Goal: Task Accomplishment & Management: Manage account settings

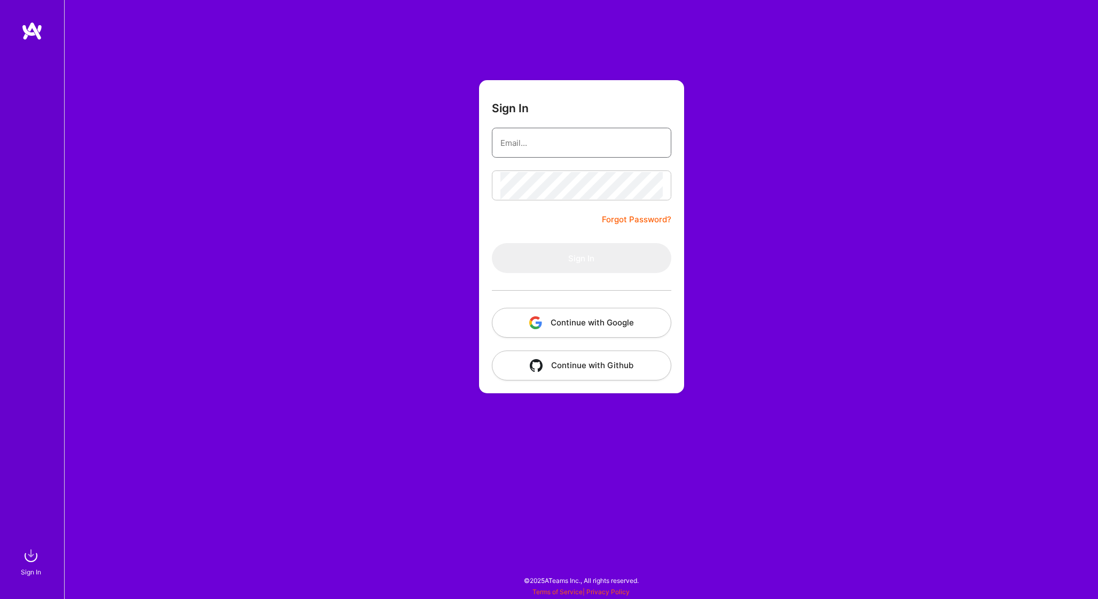
click at [501, 137] on div at bounding box center [501, 137] width 0 height 0
type input "[EMAIL_ADDRESS][DOMAIN_NAME]"
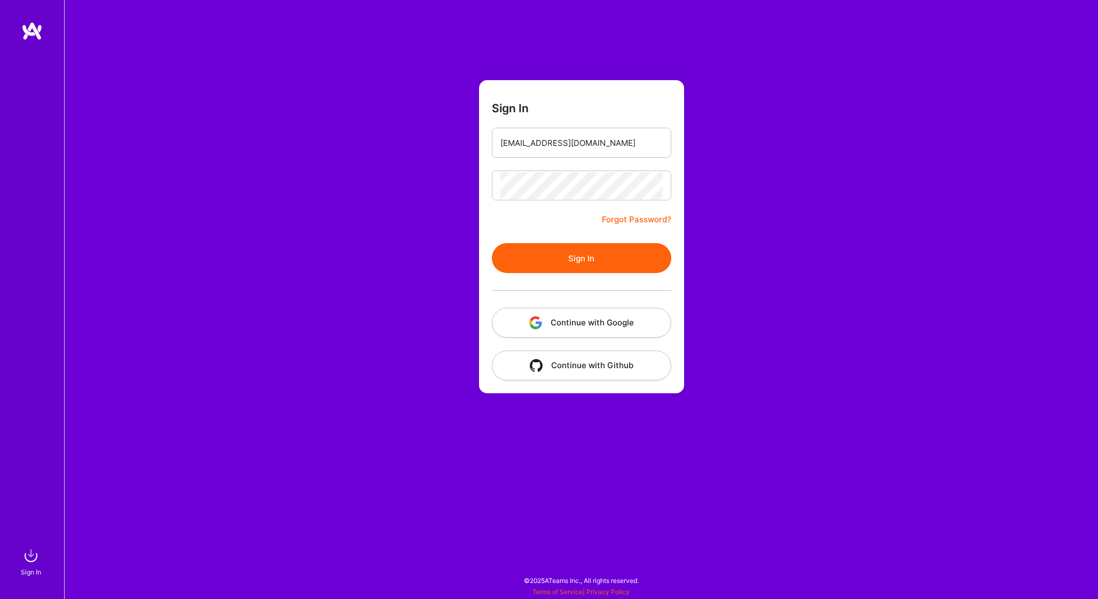
click at [604, 246] on button "Sign In" at bounding box center [581, 258] width 179 height 30
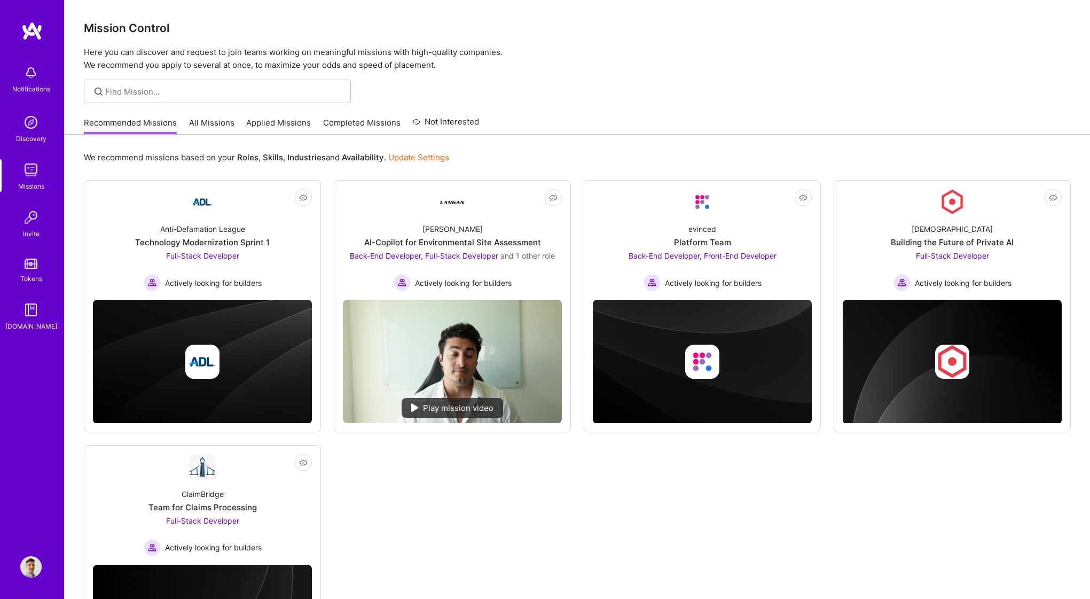
click at [35, 572] on img at bounding box center [30, 566] width 21 height 21
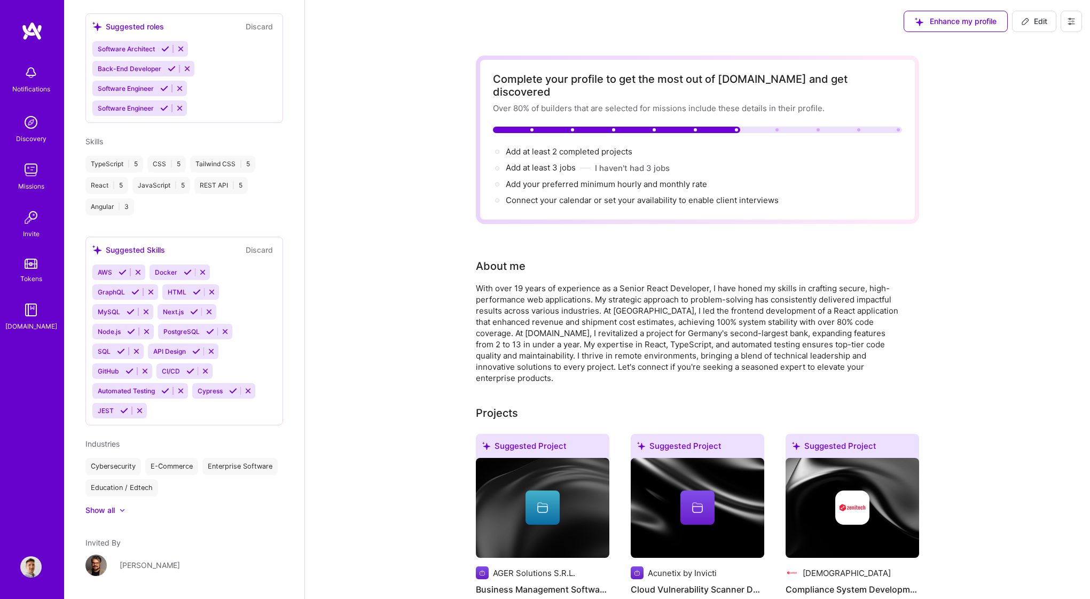
scroll to position [532, 0]
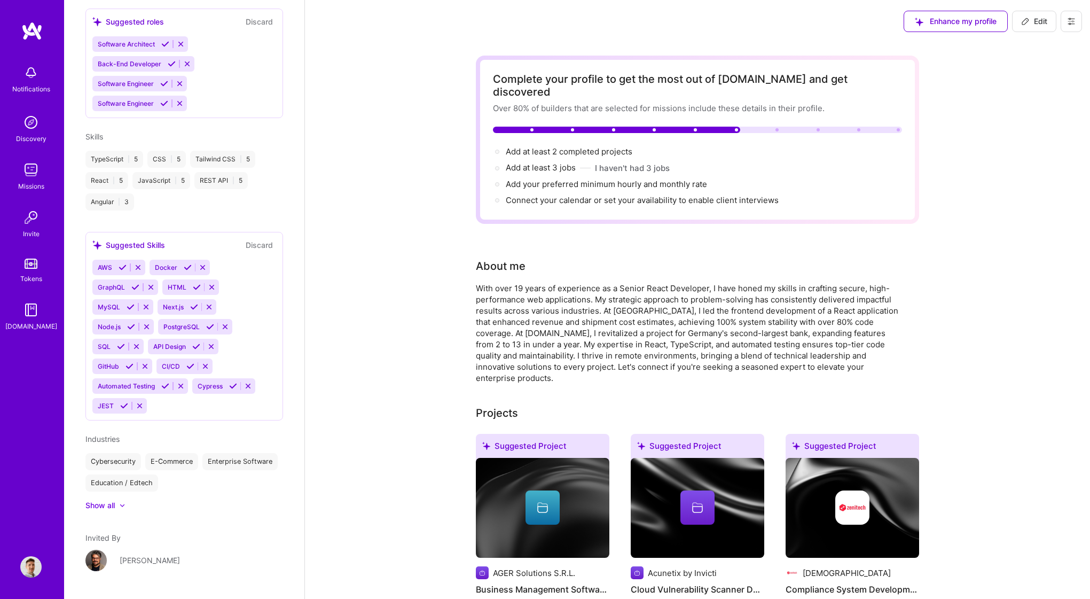
click at [753, 283] on div "With over 19 years of experience as a Senior React Developer, I have honed my s…" at bounding box center [689, 333] width 427 height 101
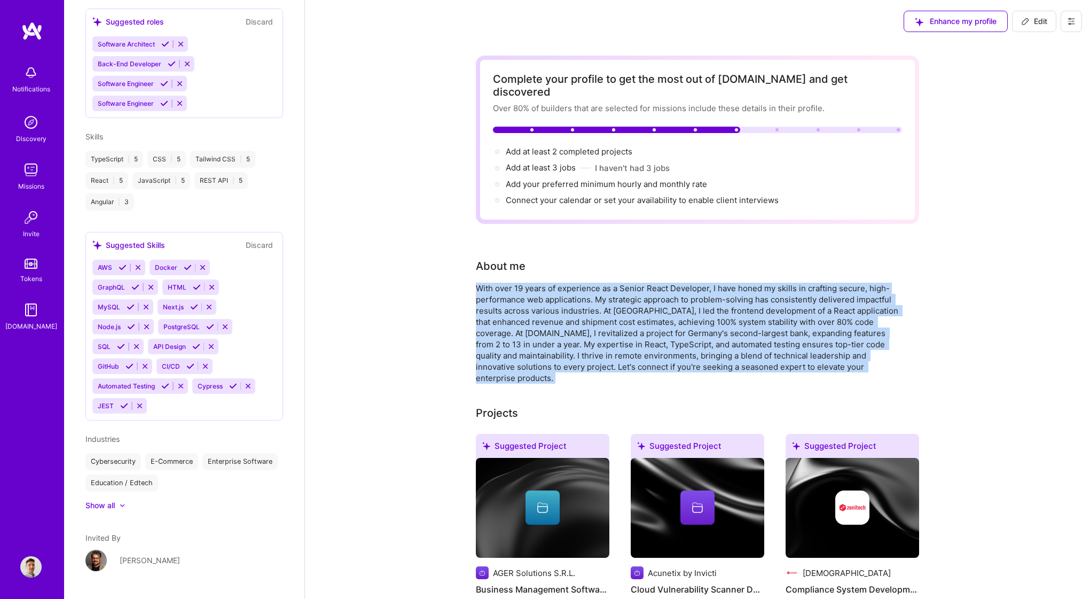
click at [753, 283] on div "With over 19 years of experience as a Senior React Developer, I have honed my s…" at bounding box center [689, 333] width 427 height 101
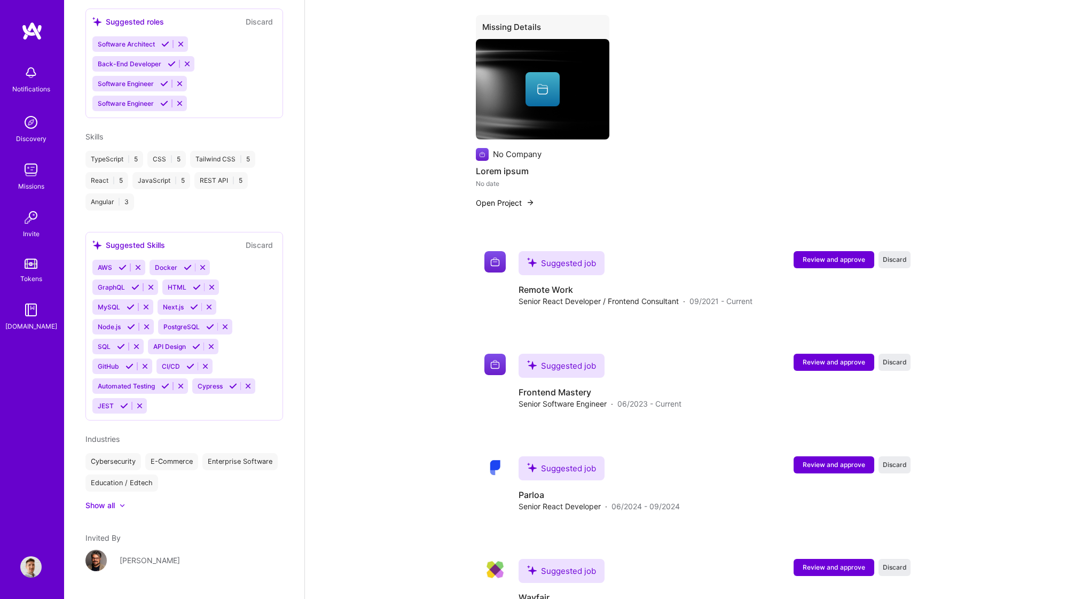
scroll to position [1577, 0]
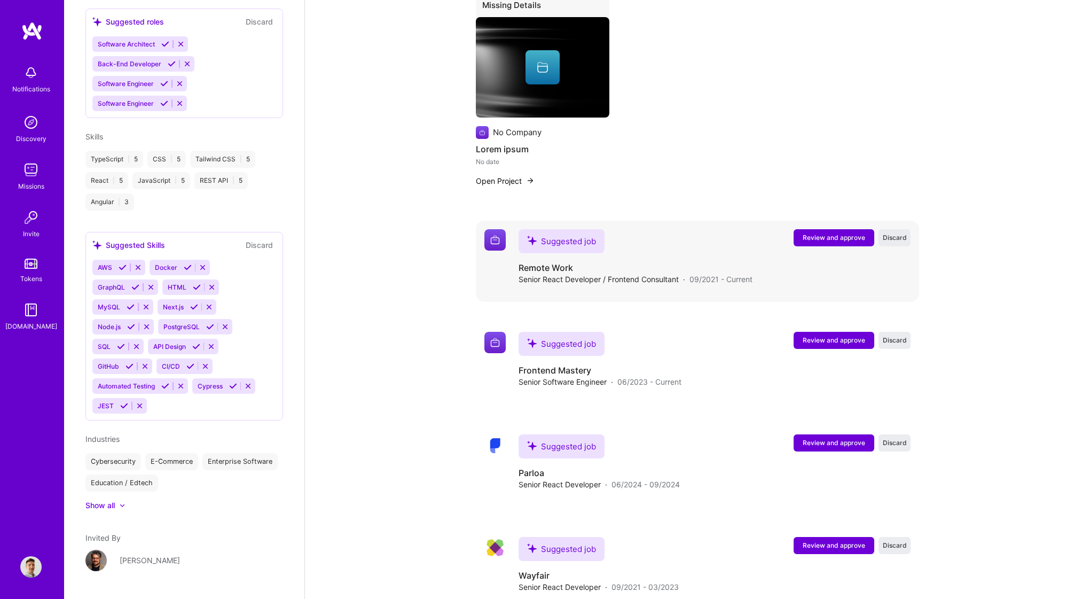
click at [667, 273] on span "Senior React Developer / Frontend Consultant" at bounding box center [599, 278] width 160 height 11
click at [669, 267] on div "Suggested job Remote Work Senior React Developer / Frontend Consultant · 09/202…" at bounding box center [715, 261] width 392 height 64
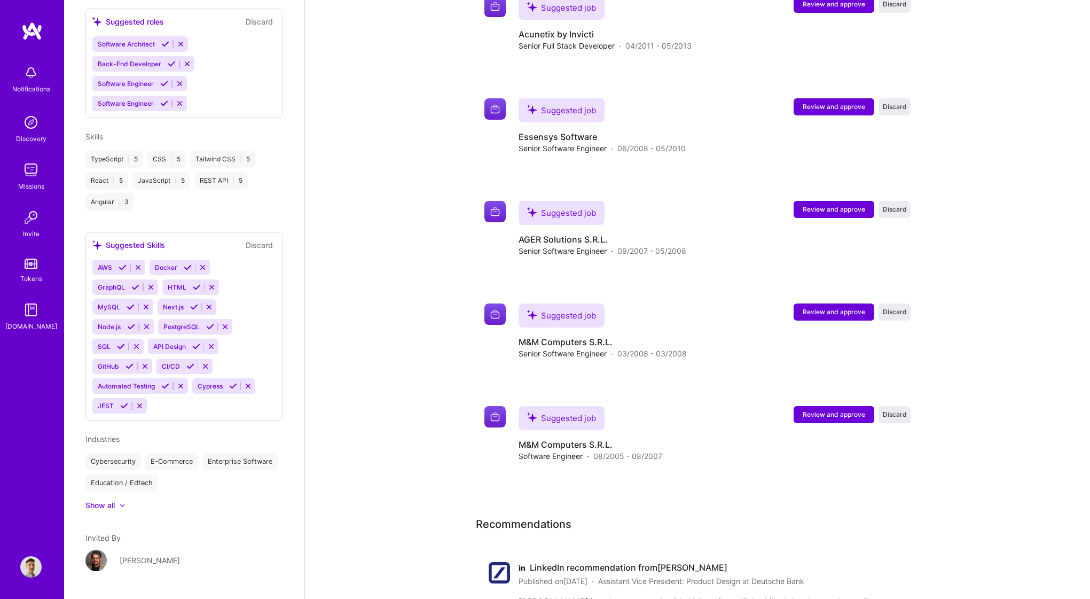
scroll to position [2931, 0]
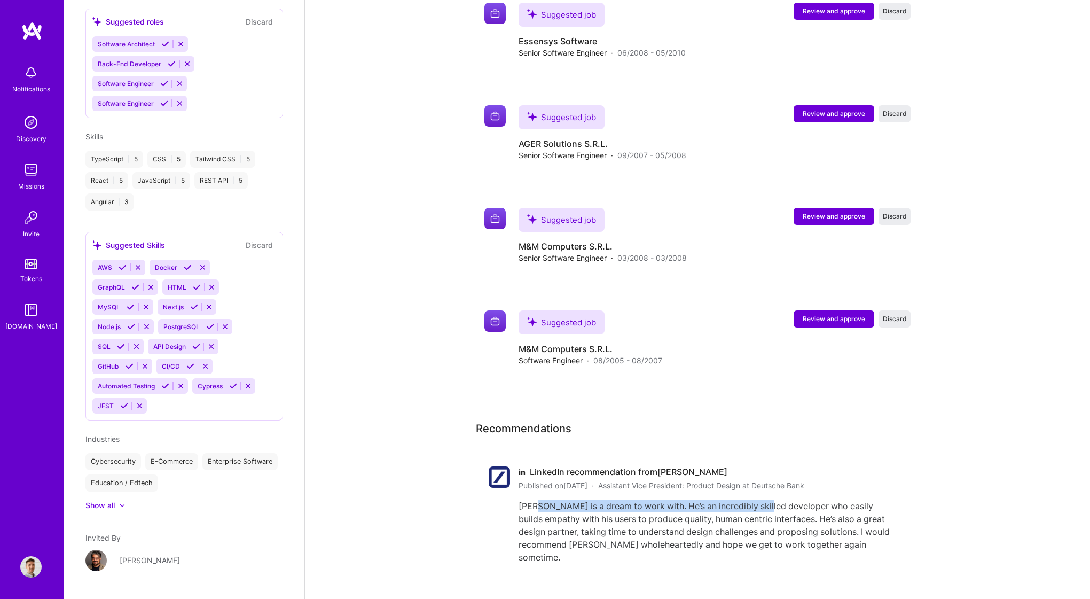
drag, startPoint x: 533, startPoint y: 481, endPoint x: 756, endPoint y: 485, distance: 223.3
click at [756, 499] on div "[PERSON_NAME] is a dream to work with. He’s an incredibly skilled developer who…" at bounding box center [705, 531] width 372 height 64
drag, startPoint x: 558, startPoint y: 486, endPoint x: 700, endPoint y: 483, distance: 142.1
click at [700, 499] on div "[PERSON_NAME] is a dream to work with. He’s an incredibly skilled developer who…" at bounding box center [705, 531] width 372 height 64
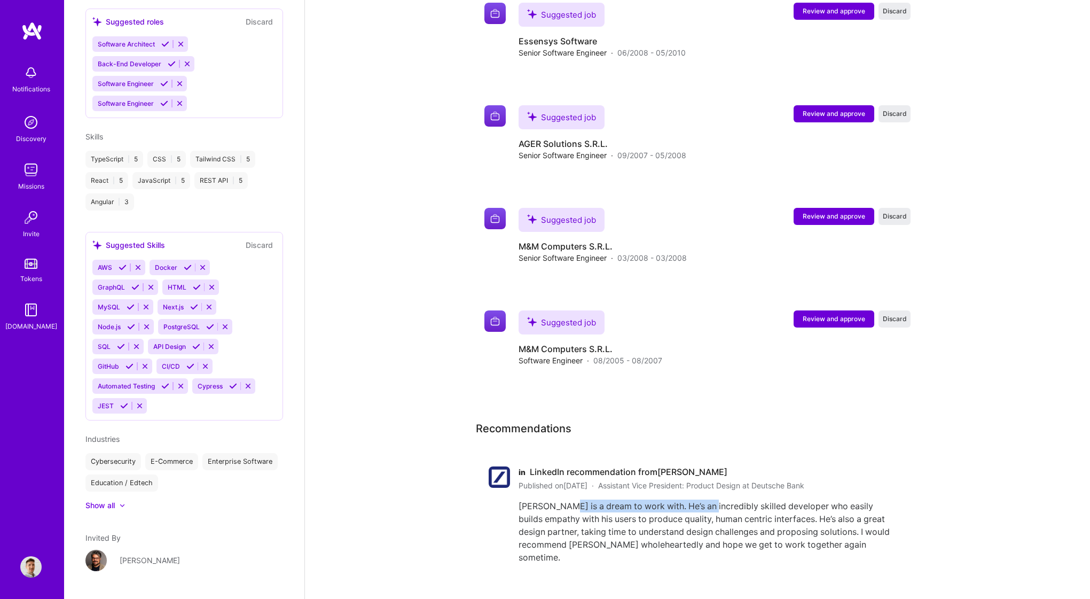
click at [702, 499] on div "[PERSON_NAME] is a dream to work with. He’s an incredibly skilled developer who…" at bounding box center [705, 531] width 372 height 64
drag, startPoint x: 771, startPoint y: 489, endPoint x: 532, endPoint y: 488, distance: 238.8
click at [534, 499] on div "[PERSON_NAME] is a dream to work with. He’s an incredibly skilled developer who…" at bounding box center [705, 531] width 372 height 64
click at [532, 499] on div "[PERSON_NAME] is a dream to work with. He’s an incredibly skilled developer who…" at bounding box center [705, 531] width 372 height 64
drag, startPoint x: 532, startPoint y: 488, endPoint x: 728, endPoint y: 495, distance: 196.2
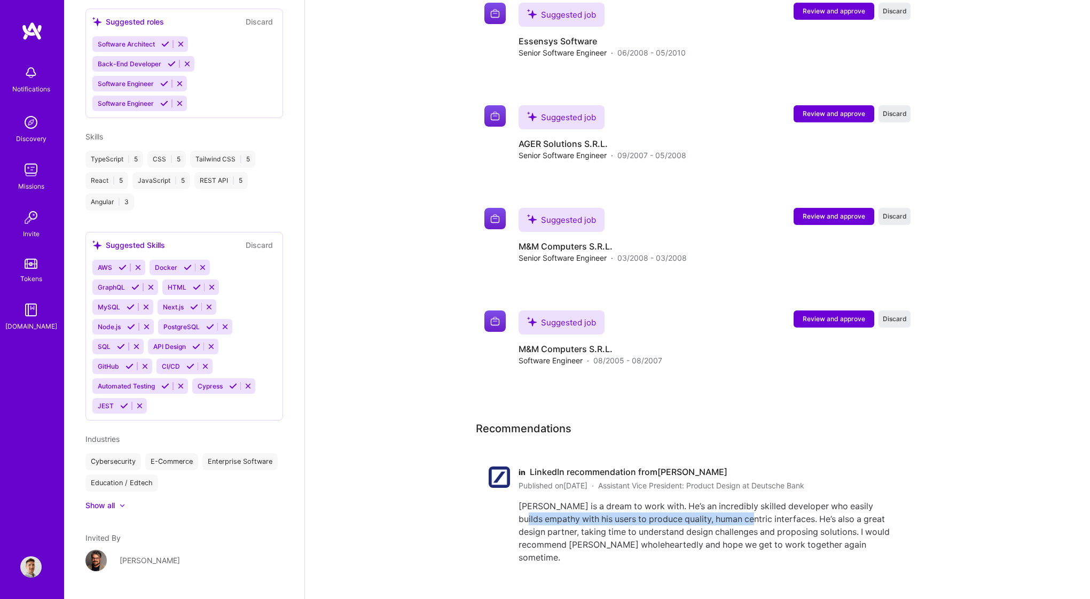
click at [727, 499] on div "[PERSON_NAME] is a dream to work with. He’s an incredibly skilled developer who…" at bounding box center [705, 531] width 372 height 64
click at [728, 499] on div "[PERSON_NAME] is a dream to work with. He’s an incredibly skilled developer who…" at bounding box center [705, 531] width 372 height 64
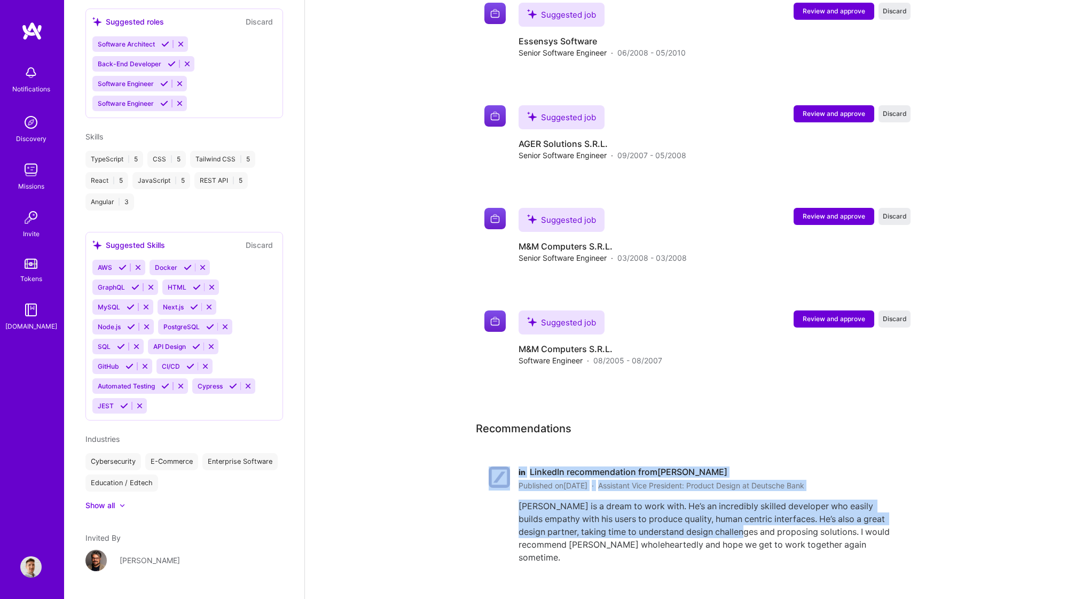
drag, startPoint x: 509, startPoint y: 508, endPoint x: 773, endPoint y: 505, distance: 265.0
click at [772, 505] on div "in LinkedIn recommendation from [PERSON_NAME] Published on [DATE] · Assistant V…" at bounding box center [689, 514] width 427 height 123
click at [773, 505] on div "[PERSON_NAME] is a dream to work with. He’s an incredibly skilled developer who…" at bounding box center [705, 531] width 372 height 64
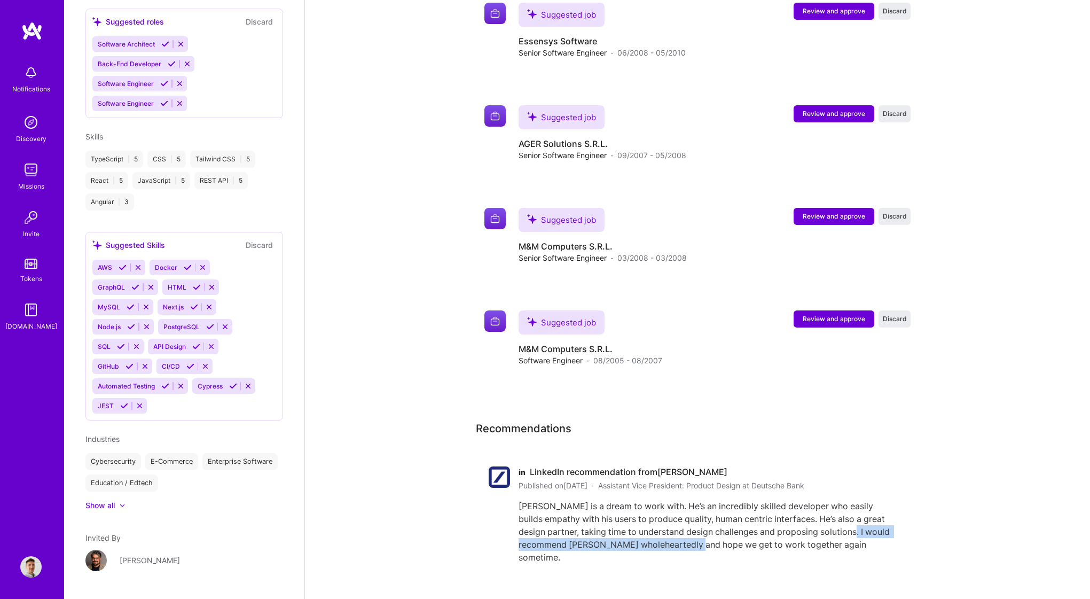
drag, startPoint x: 538, startPoint y: 518, endPoint x: 743, endPoint y: 522, distance: 204.6
click at [743, 522] on div "[PERSON_NAME] is a dream to work with. He’s an incredibly skilled developer who…" at bounding box center [705, 531] width 372 height 64
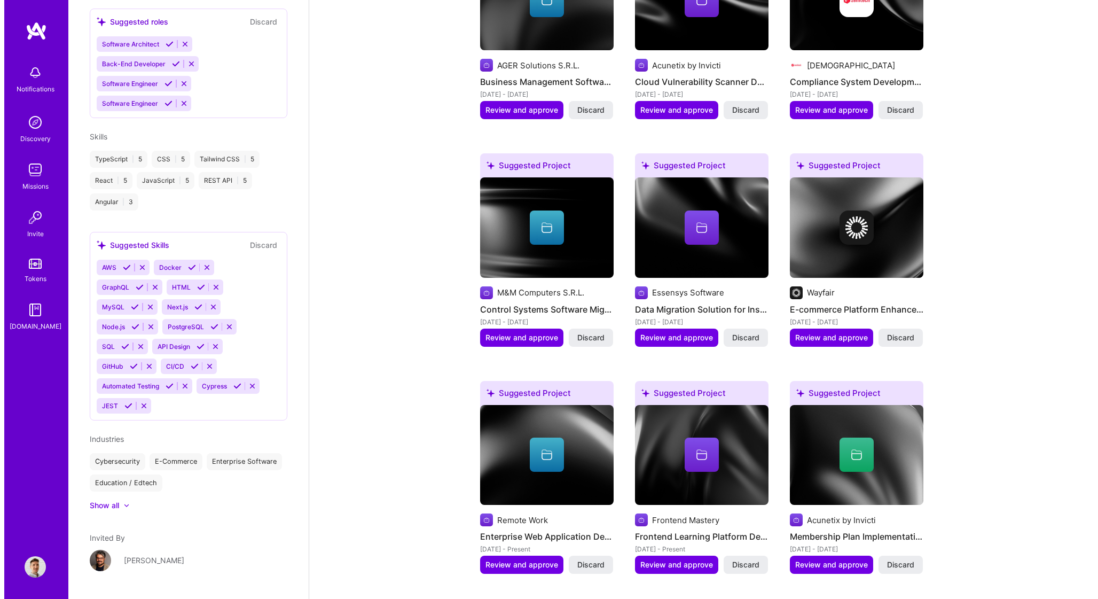
scroll to position [546, 0]
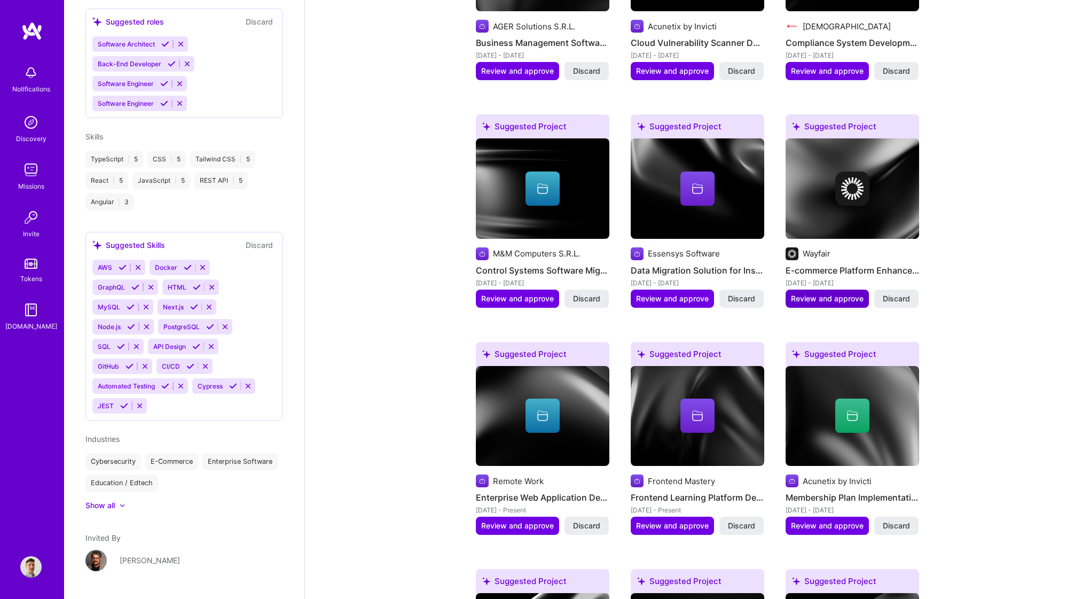
click at [841, 293] on span "Review and approve" at bounding box center [827, 298] width 73 height 11
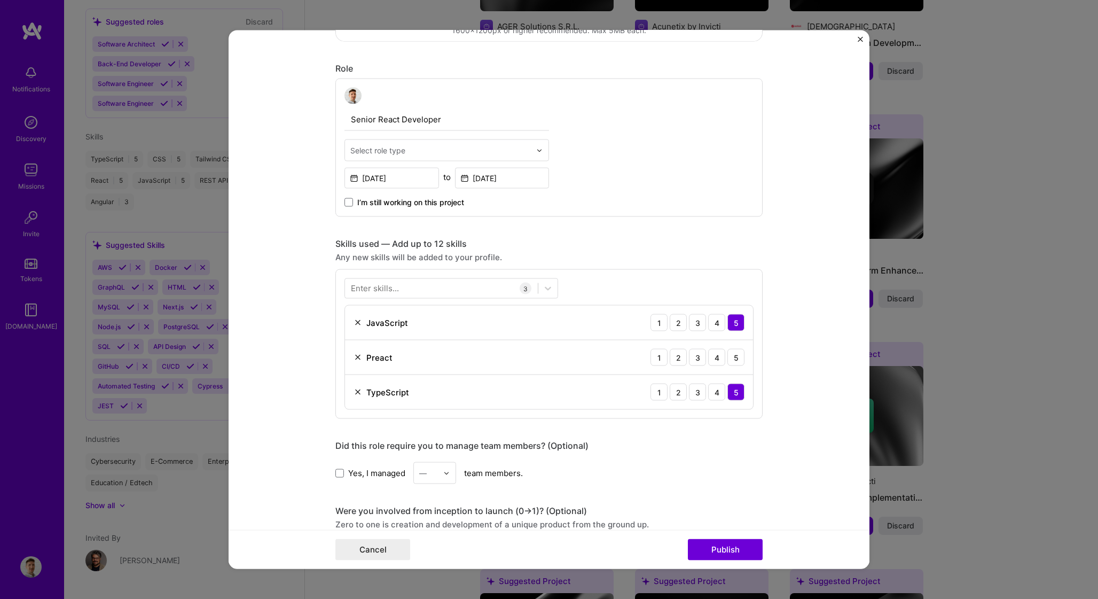
scroll to position [363, 0]
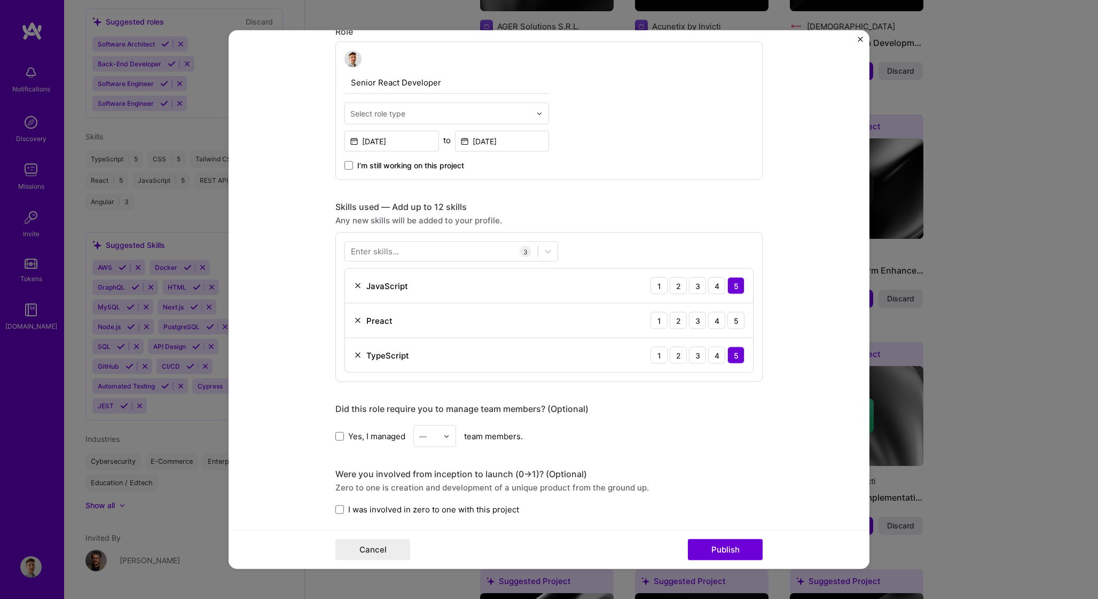
click at [354, 325] on img at bounding box center [358, 320] width 9 height 9
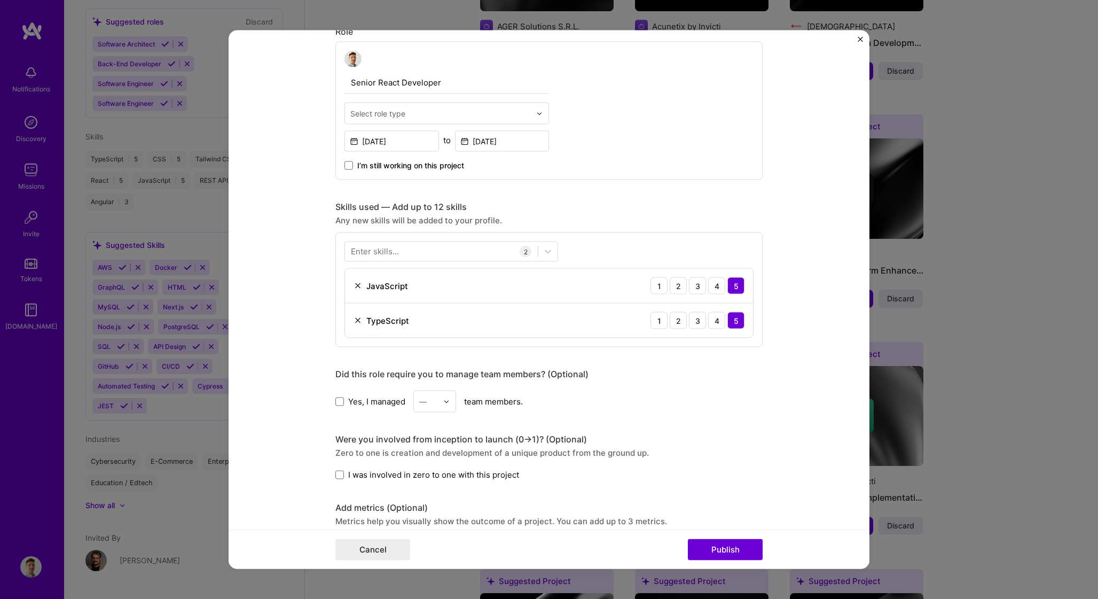
click at [388, 255] on div "Enter skills..." at bounding box center [375, 251] width 48 height 11
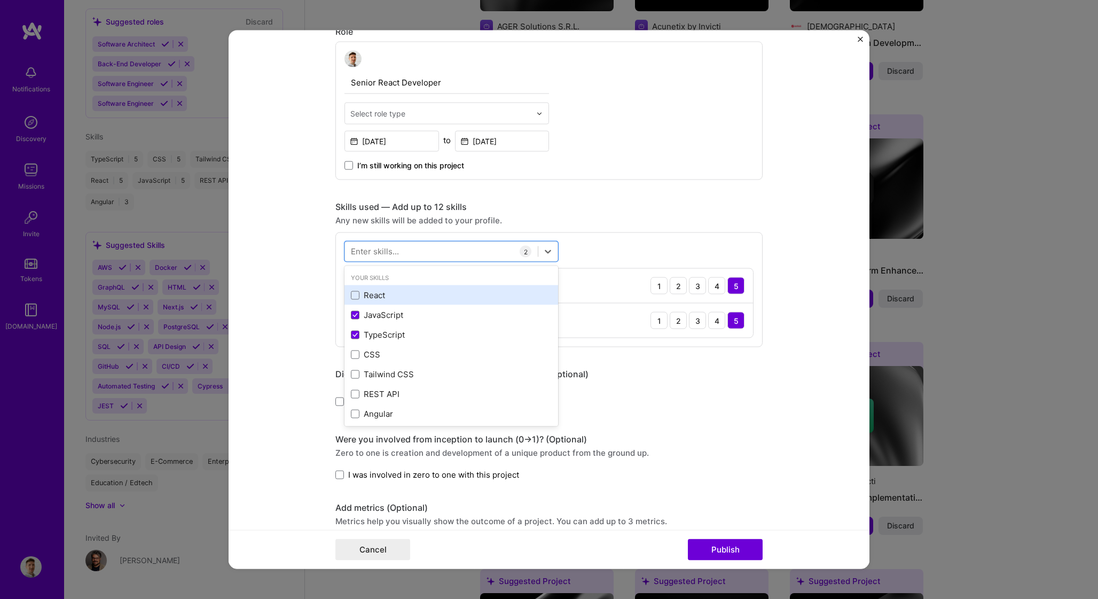
click at [350, 288] on div "React" at bounding box center [452, 295] width 214 height 20
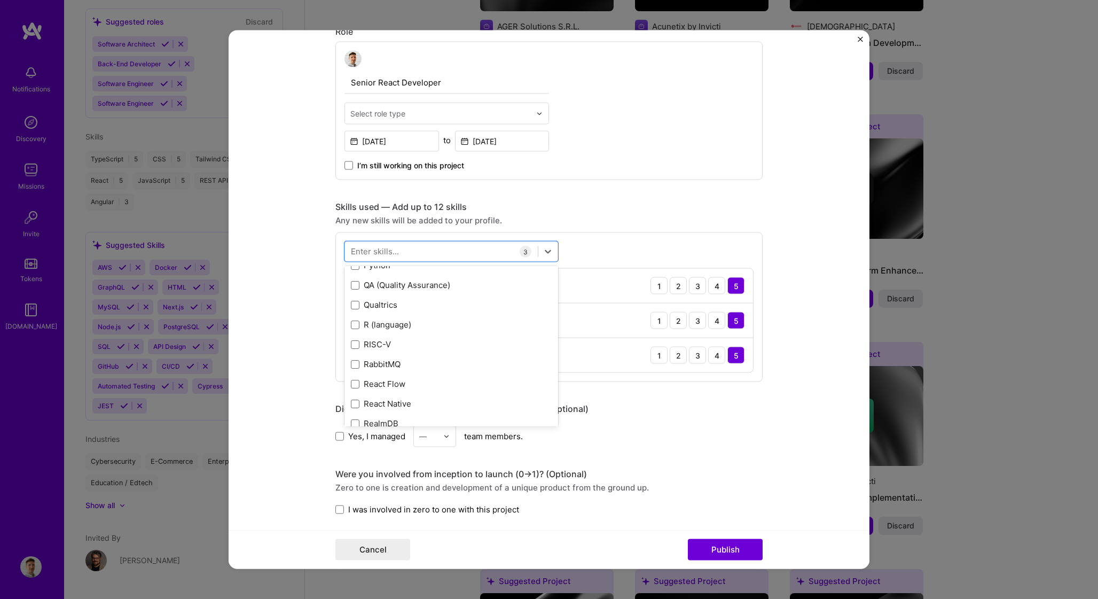
scroll to position [5220, 0]
click at [738, 398] on div "Editing suggested project This project is suggested based on your LinkedIn, res…" at bounding box center [548, 357] width 427 height 1336
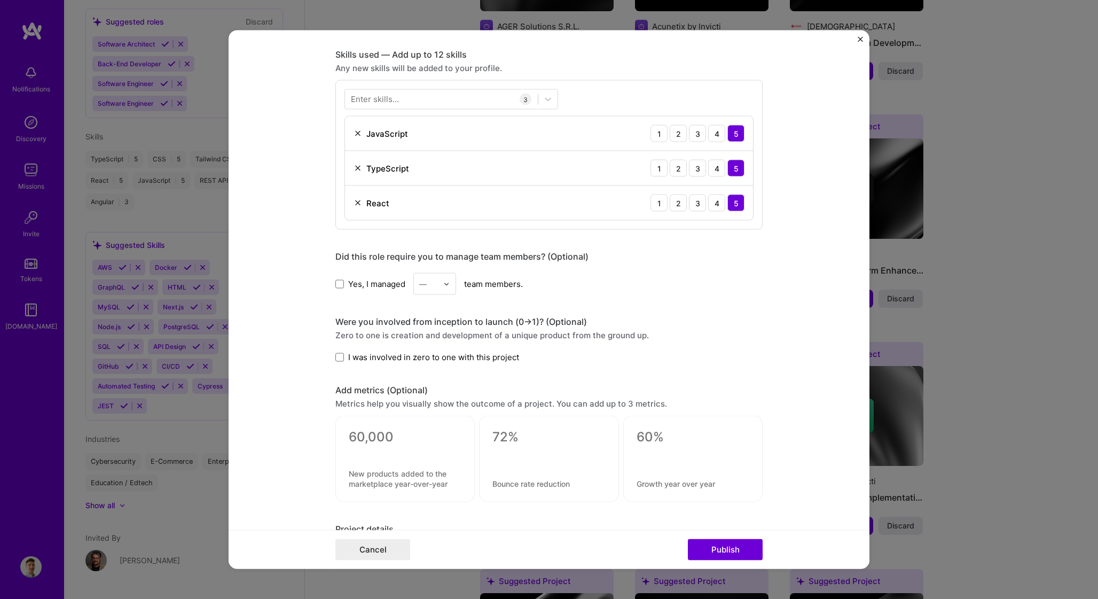
scroll to position [578, 0]
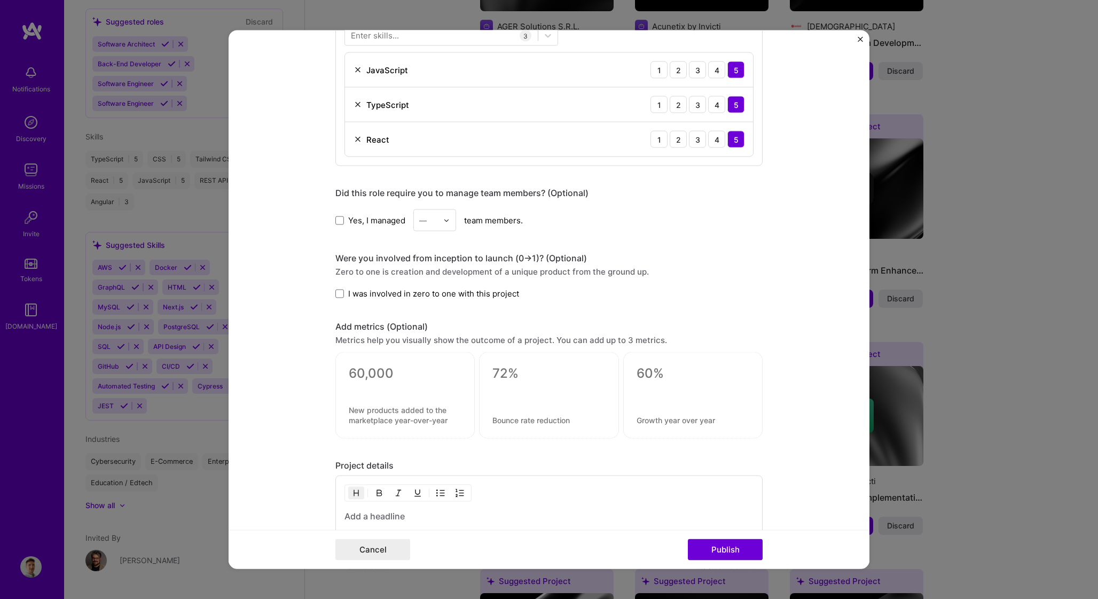
click at [404, 386] on div at bounding box center [405, 386] width 113 height 11
click at [406, 379] on textarea at bounding box center [405, 373] width 113 height 16
click at [565, 373] on textarea at bounding box center [548, 373] width 113 height 16
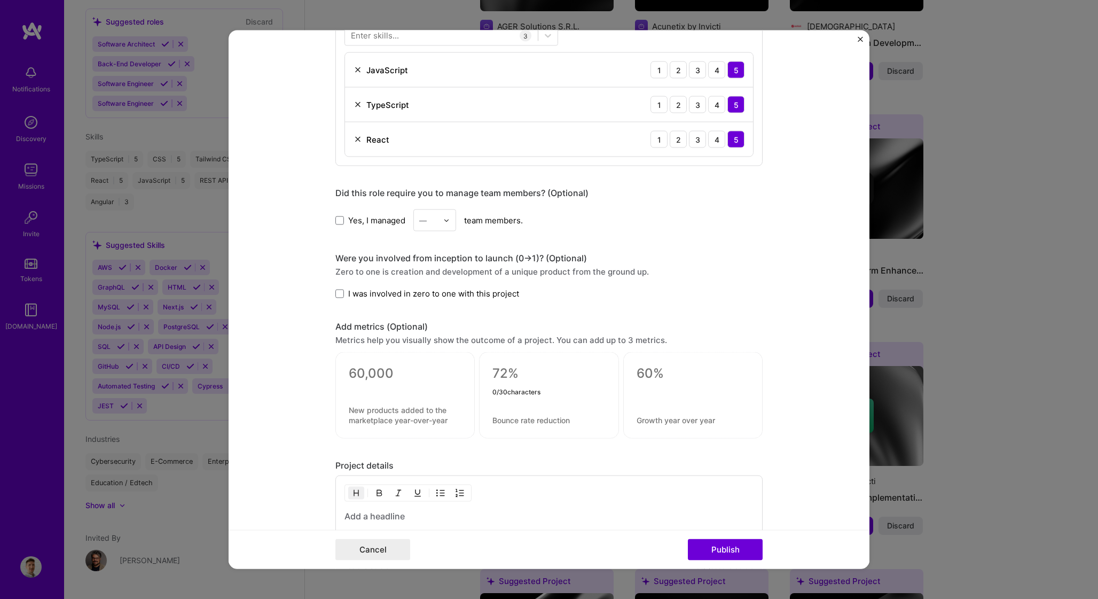
click at [684, 376] on textarea at bounding box center [693, 373] width 113 height 16
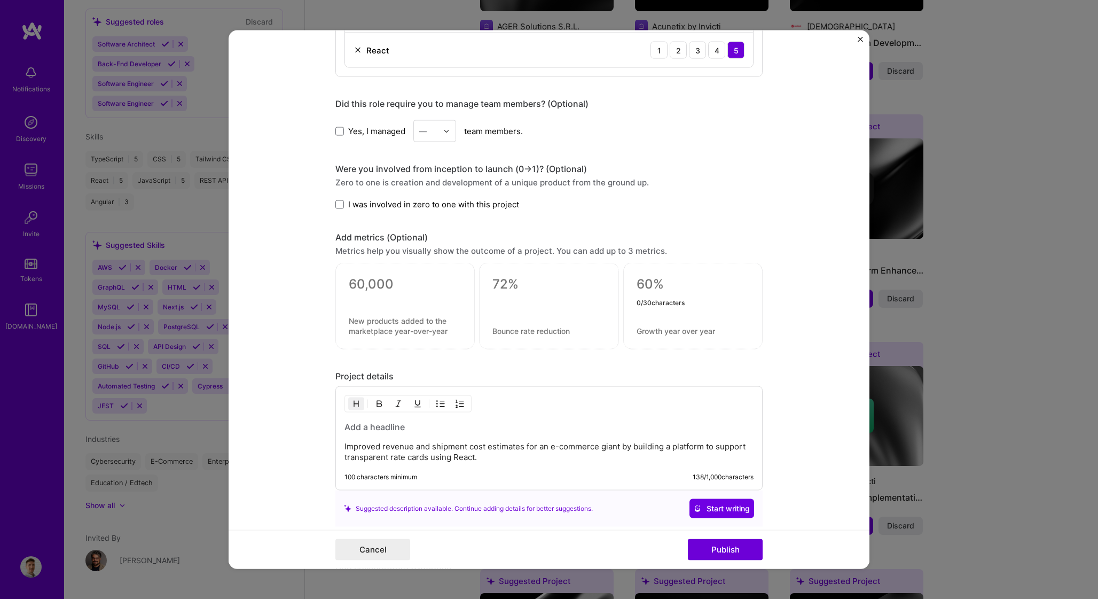
scroll to position [677, 0]
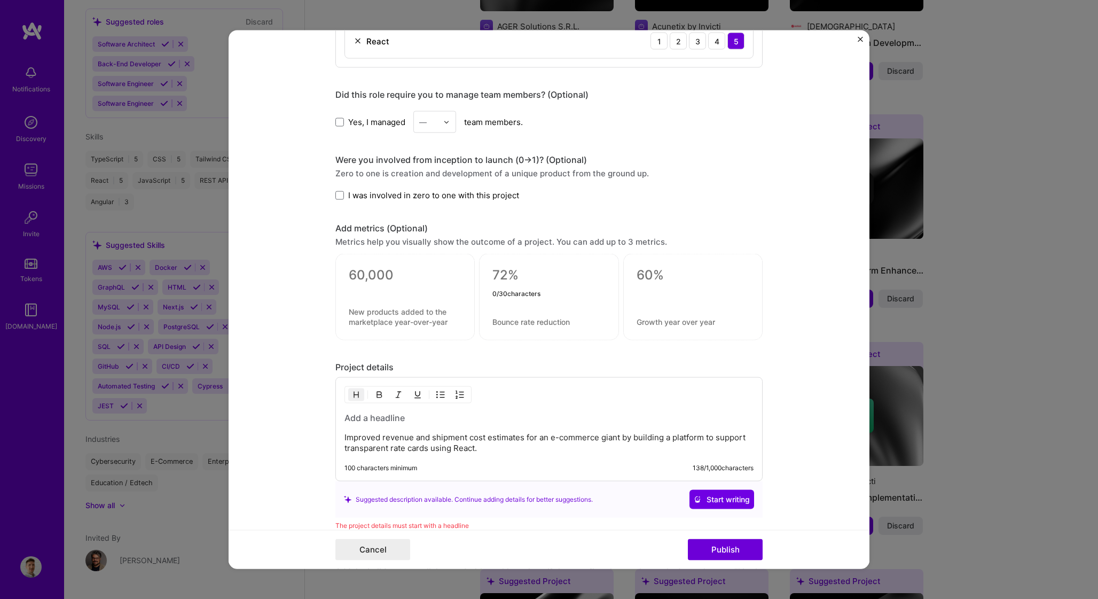
click at [525, 272] on textarea at bounding box center [548, 275] width 113 height 16
type textarea "0"
type textarea "80%"
click at [508, 322] on textarea at bounding box center [548, 321] width 113 height 10
click at [513, 272] on textarea "80%" at bounding box center [548, 277] width 113 height 21
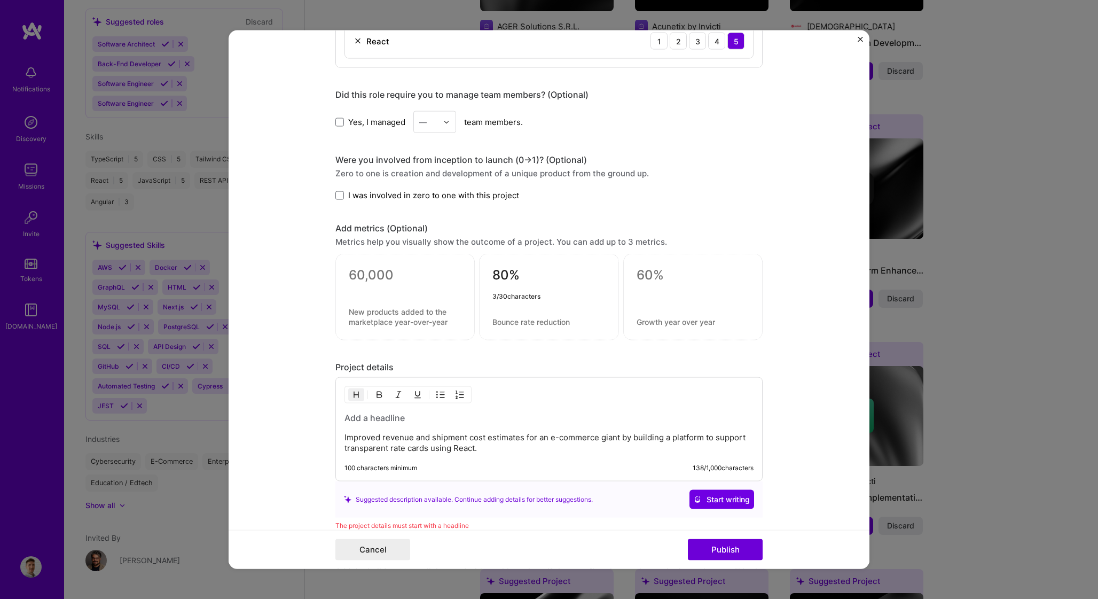
click at [528, 324] on textarea at bounding box center [548, 321] width 113 height 10
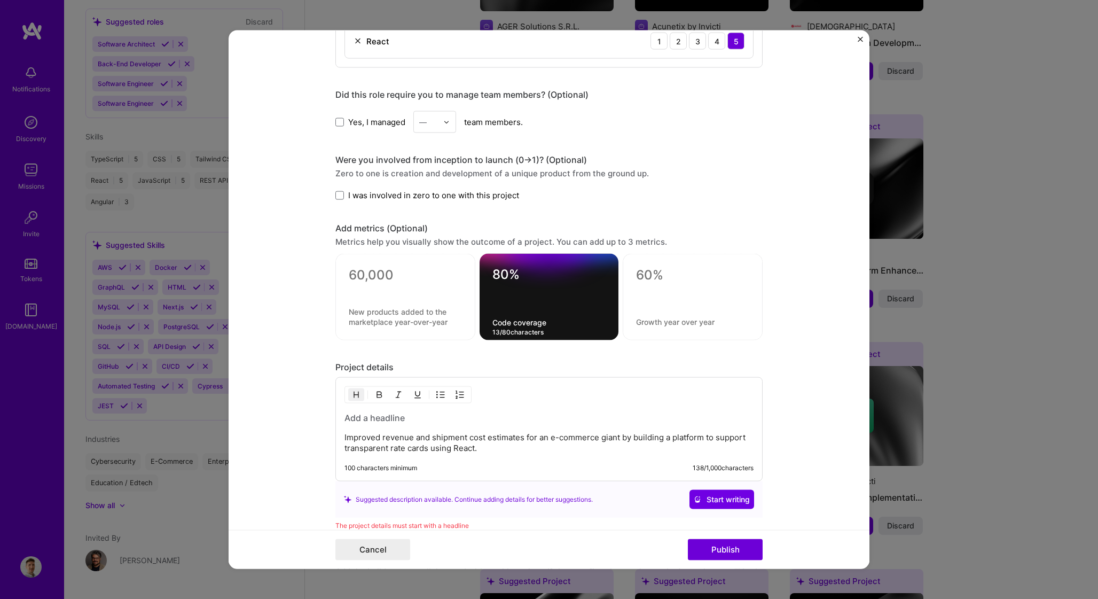
click at [551, 330] on div "80% Code coverage 13 / 80 characters" at bounding box center [549, 296] width 139 height 87
click at [575, 323] on textarea "Code coverage" at bounding box center [548, 322] width 113 height 10
type textarea "Code coverage with tests"
click at [593, 358] on div "Editing suggested project This project is suggested based on your LinkedIn, res…" at bounding box center [548, 43] width 427 height 1336
click at [663, 320] on textarea at bounding box center [692, 321] width 113 height 10
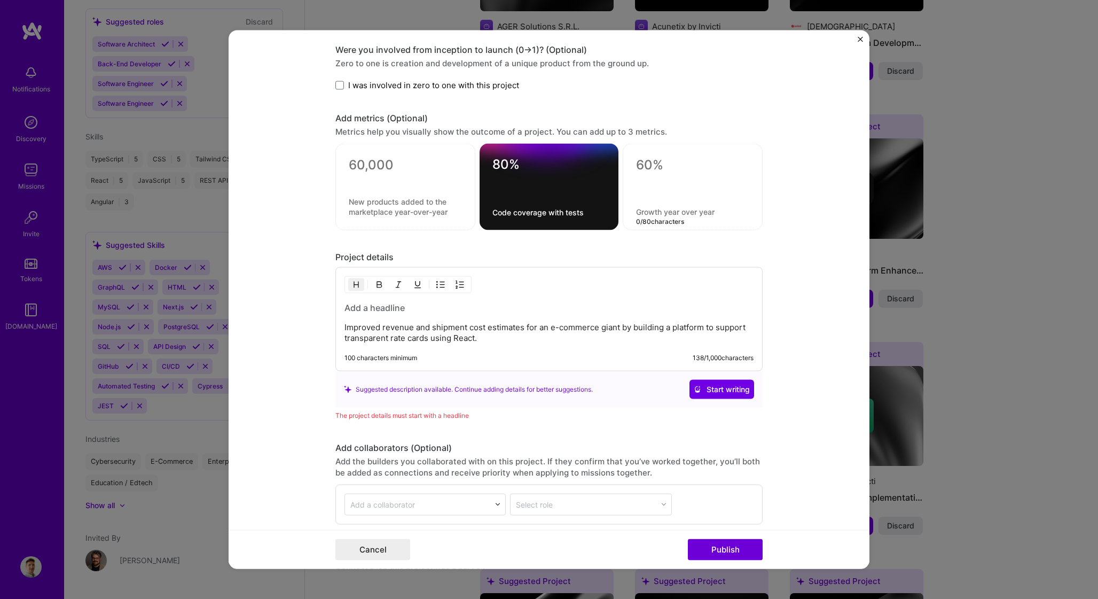
scroll to position [778, 0]
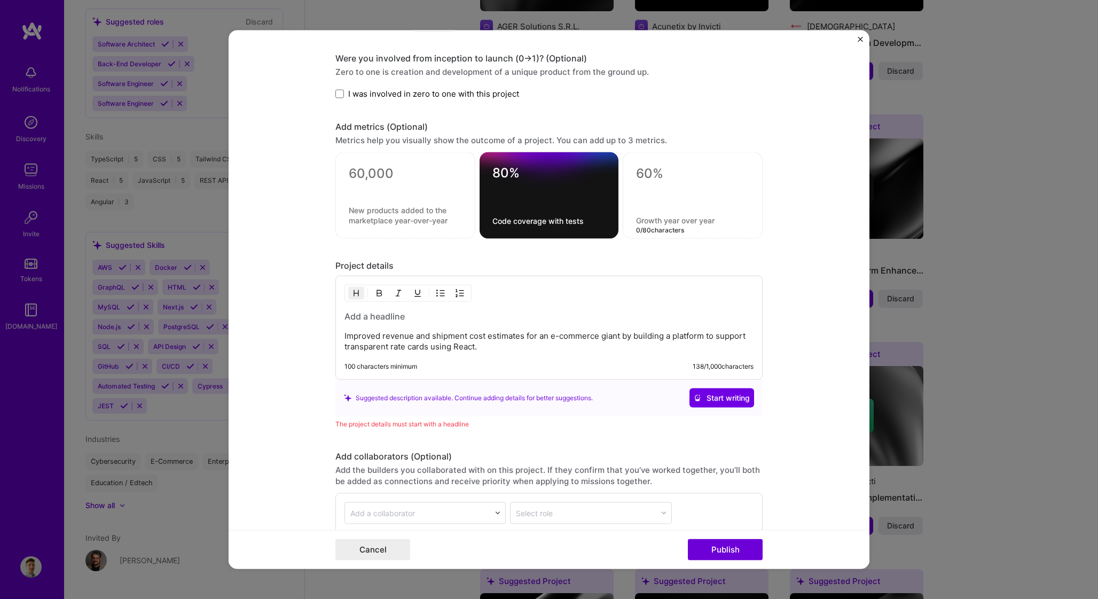
click at [371, 326] on div "Improved revenue and shipment cost estimates for an e-commerce giant by buildin…" at bounding box center [549, 331] width 409 height 42
click at [461, 342] on p "Improved revenue and shipment cost estimates for an e-commerce giant by buildin…" at bounding box center [549, 340] width 409 height 21
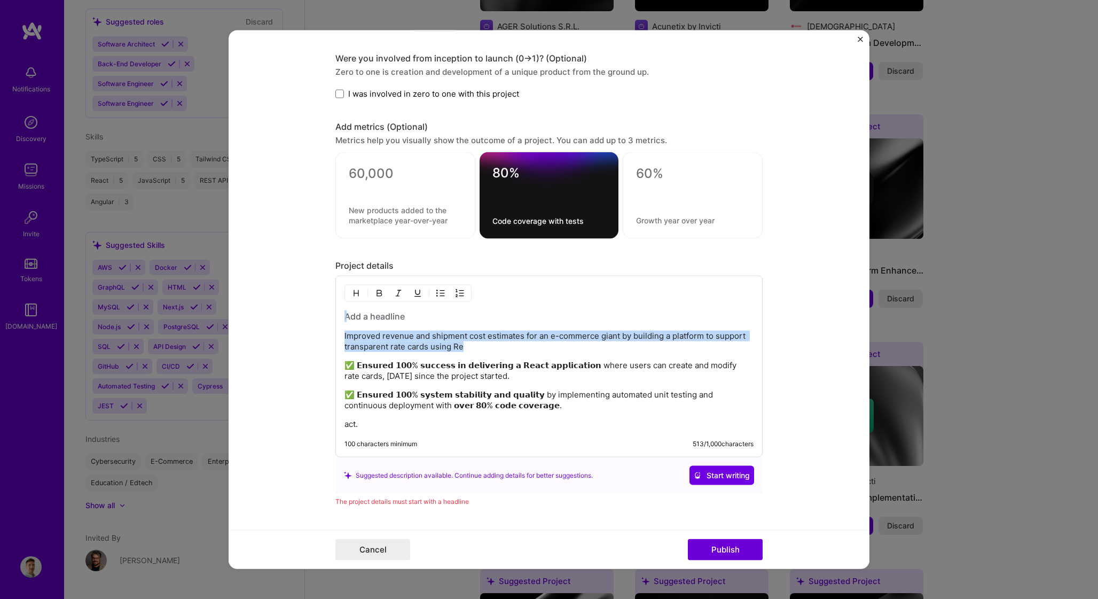
drag, startPoint x: 468, startPoint y: 343, endPoint x: 323, endPoint y: 313, distance: 149.0
click at [323, 313] on form "Editing suggested project This project is suggested based on your LinkedIn, res…" at bounding box center [549, 299] width 641 height 539
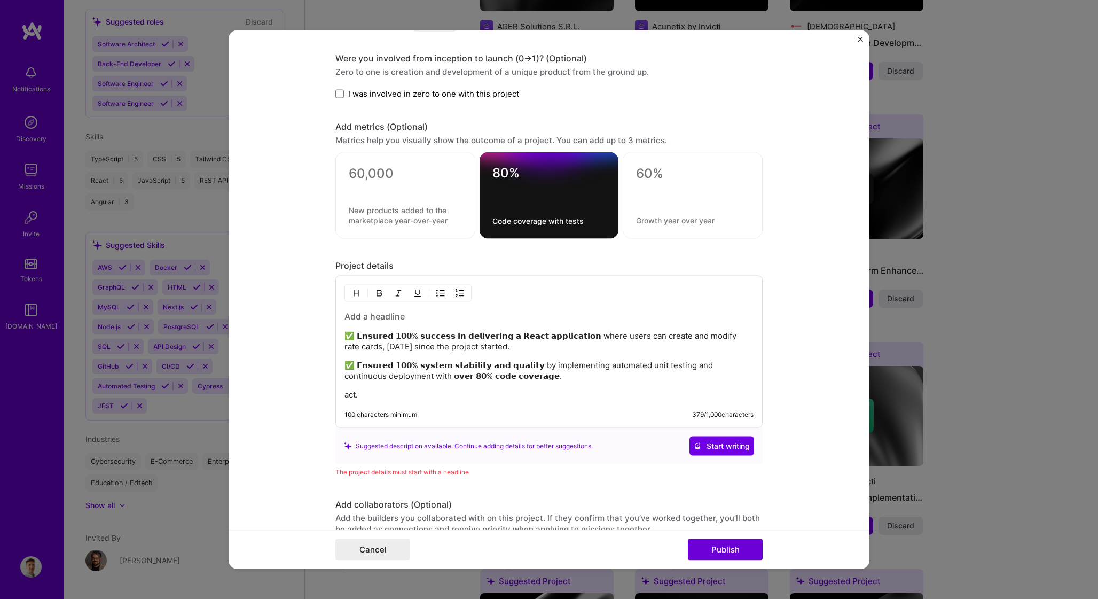
drag, startPoint x: 440, startPoint y: 398, endPoint x: 427, endPoint y: 398, distance: 12.8
click at [427, 398] on p "act." at bounding box center [549, 394] width 409 height 11
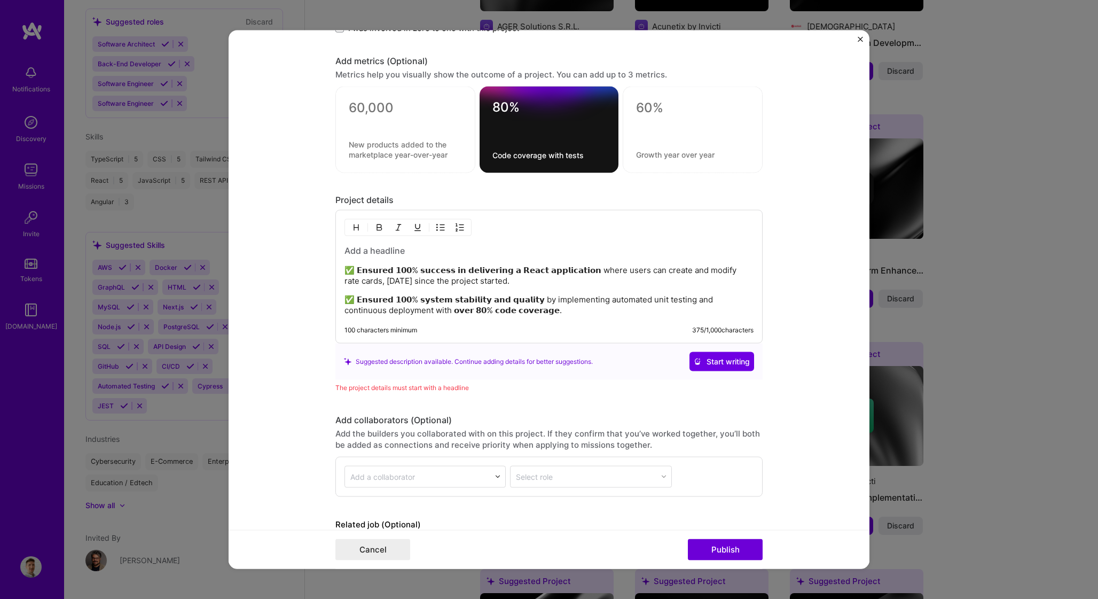
scroll to position [907, 0]
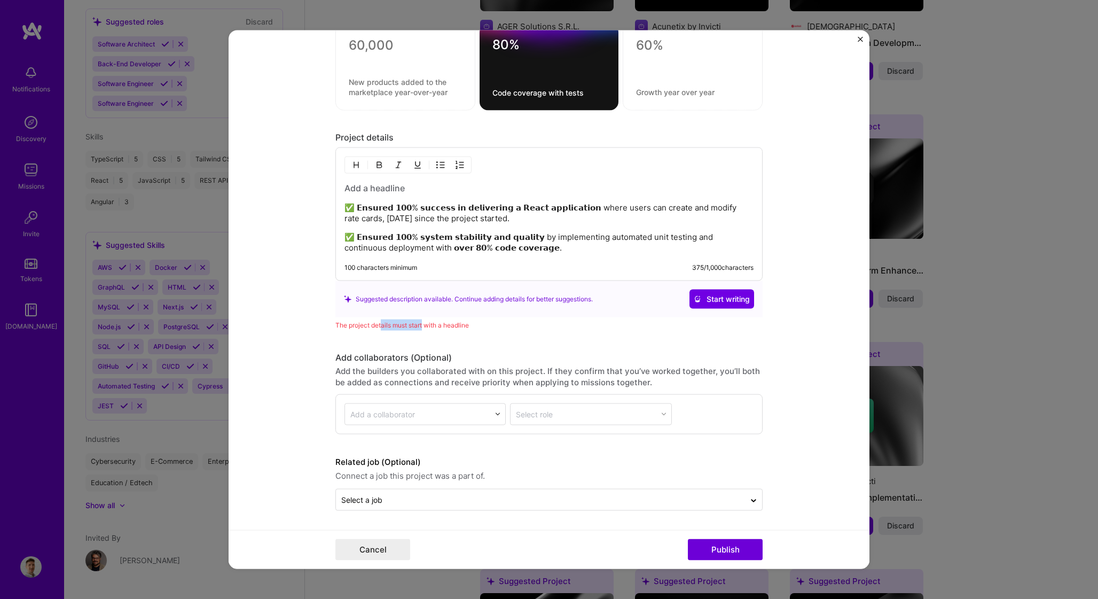
drag, startPoint x: 378, startPoint y: 327, endPoint x: 424, endPoint y: 327, distance: 45.9
click at [420, 327] on div "The project details must start with a headline" at bounding box center [548, 324] width 427 height 11
click at [381, 193] on div "✅ 𝗘𝗻𝘀𝘂𝗿𝗲𝗱 𝟭𝟬𝟬% 𝘀𝘂𝗰𝗰𝗲𝘀𝘀 𝗶𝗻 𝗱𝗲𝗹𝗶𝘃𝗲𝗿𝗶𝗻𝗴 𝗮 𝗥𝗲𝗮𝗰𝘁 𝗮𝗽𝗽𝗹𝗶𝗰𝗮𝘁𝗶𝗼𝗻 where users can create…" at bounding box center [549, 217] width 409 height 71
click at [381, 192] on h3 at bounding box center [549, 188] width 409 height 12
click at [381, 191] on h3 at bounding box center [549, 188] width 409 height 12
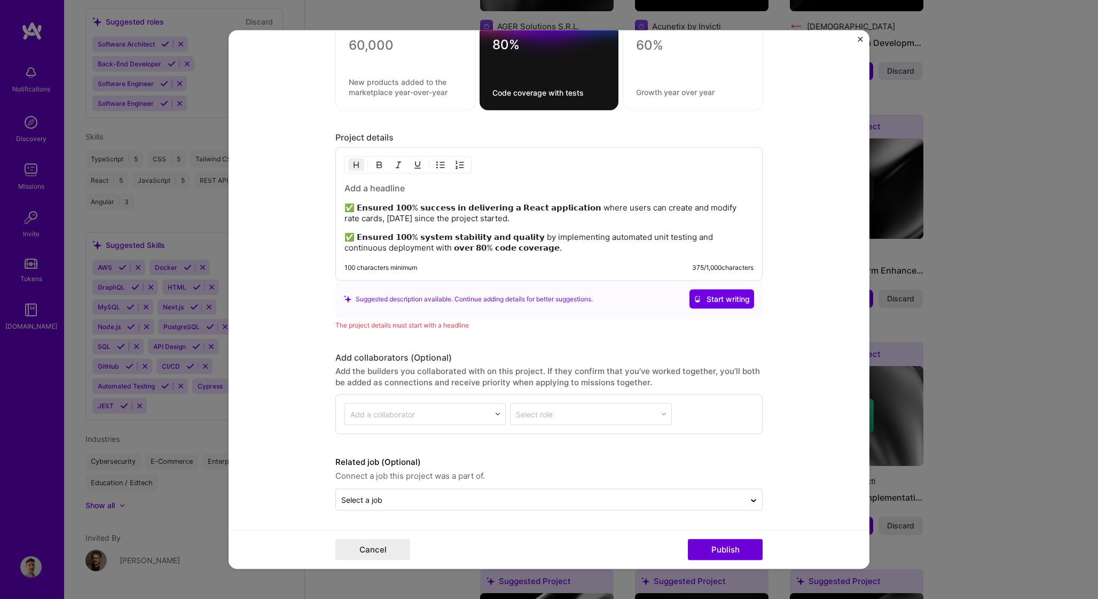
click at [382, 191] on h3 at bounding box center [549, 188] width 409 height 12
click at [694, 296] on icon at bounding box center [697, 298] width 7 height 7
click at [399, 190] on h3 at bounding box center [549, 188] width 409 height 12
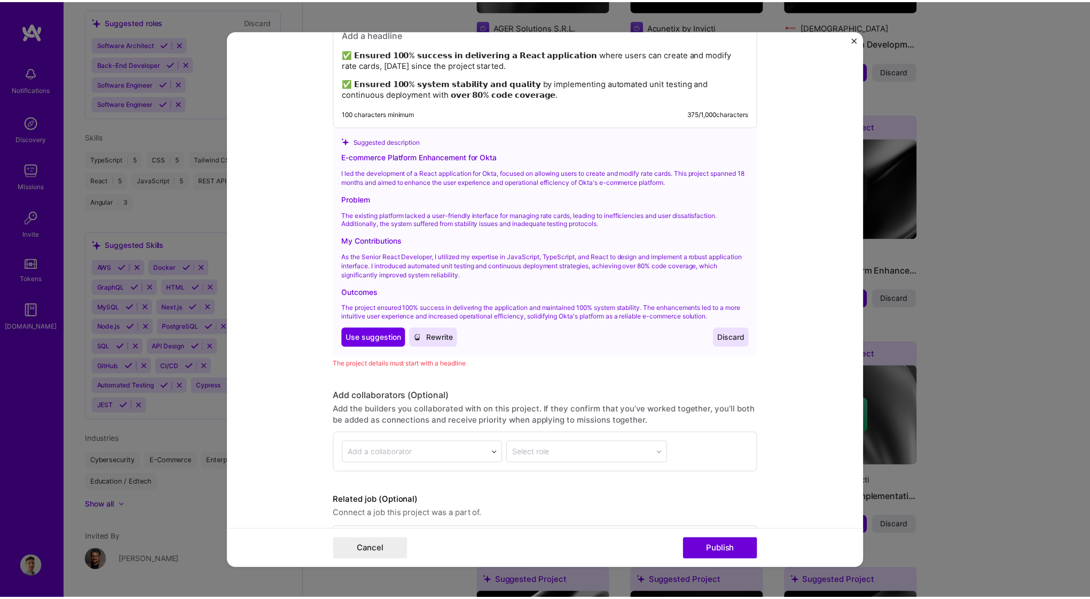
scroll to position [1099, 0]
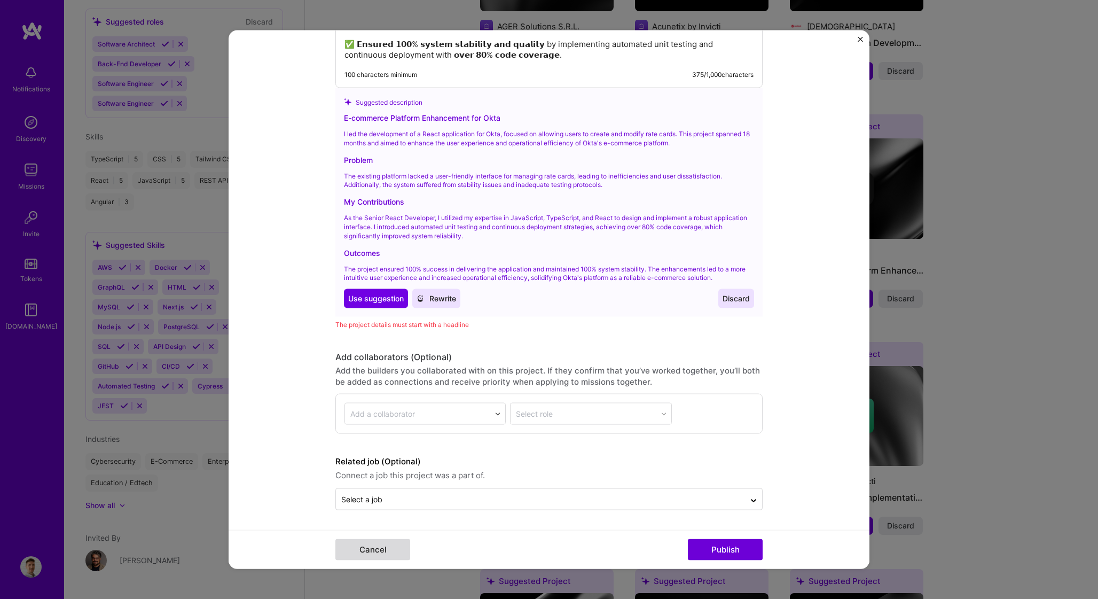
click at [392, 553] on button "Cancel" at bounding box center [372, 549] width 75 height 21
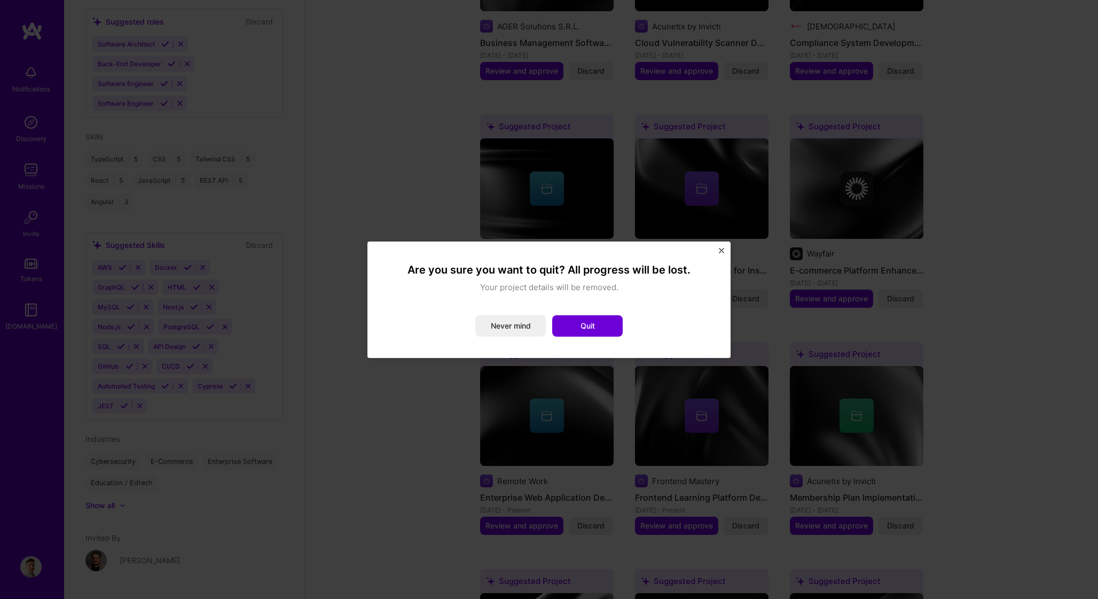
click at [615, 340] on div "Are you sure you want to quit? All progress will be lost. Your project details …" at bounding box center [549, 299] width 338 height 91
click at [607, 316] on button "Quit" at bounding box center [587, 325] width 71 height 21
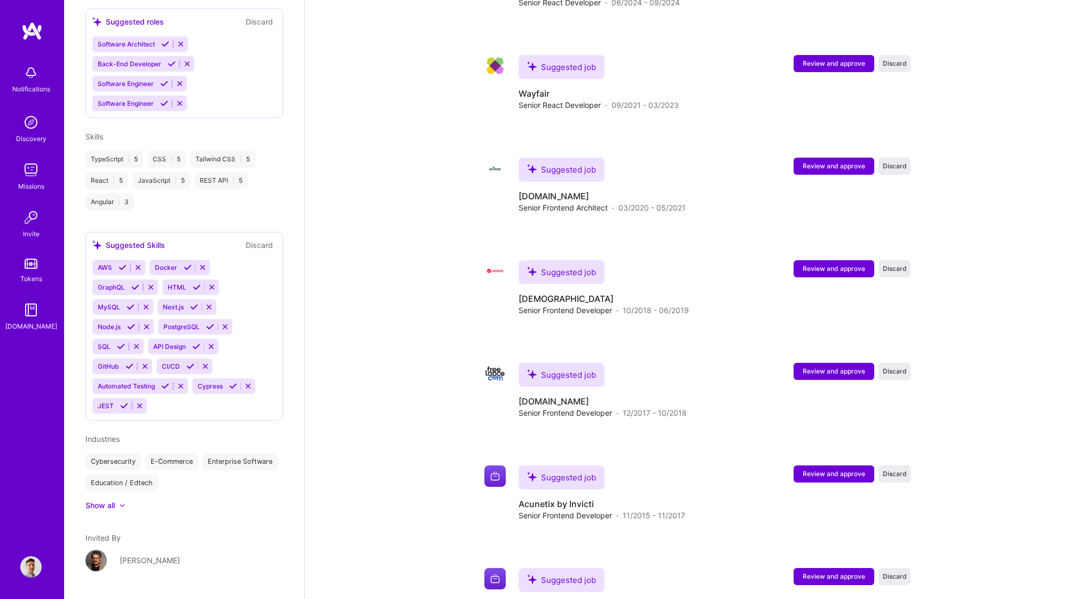
scroll to position [0, 0]
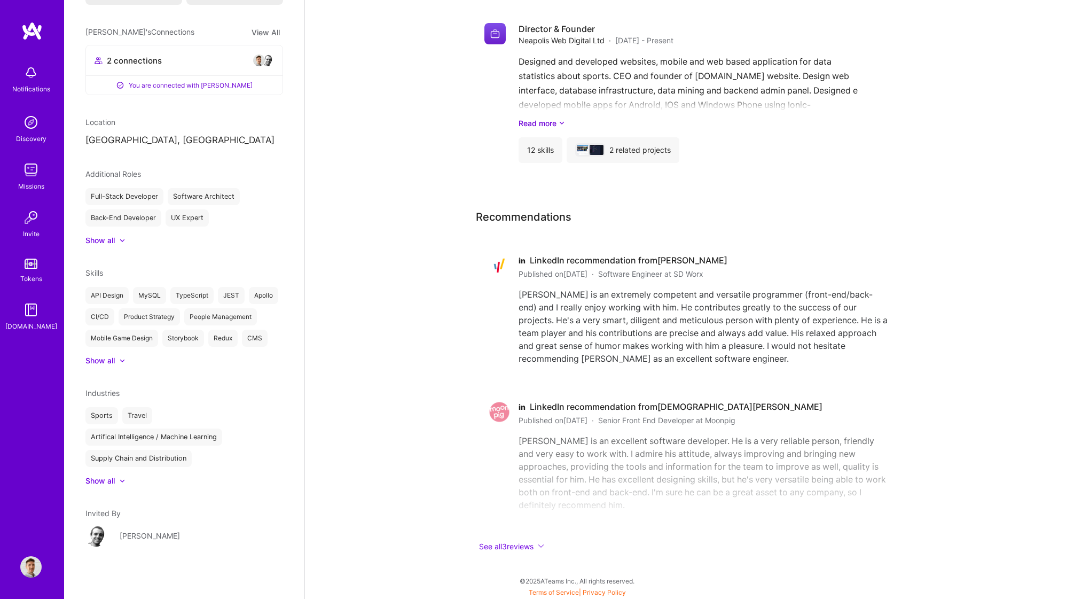
scroll to position [239, 0]
click at [119, 477] on div at bounding box center [122, 477] width 6 height 6
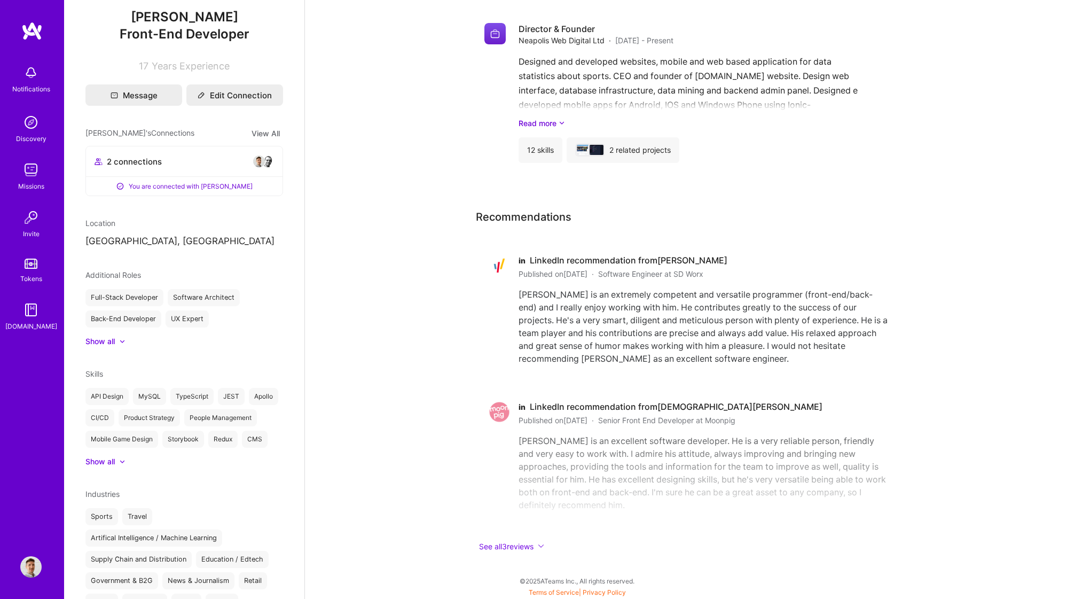
scroll to position [111, 0]
